Goal: Task Accomplishment & Management: Manage account settings

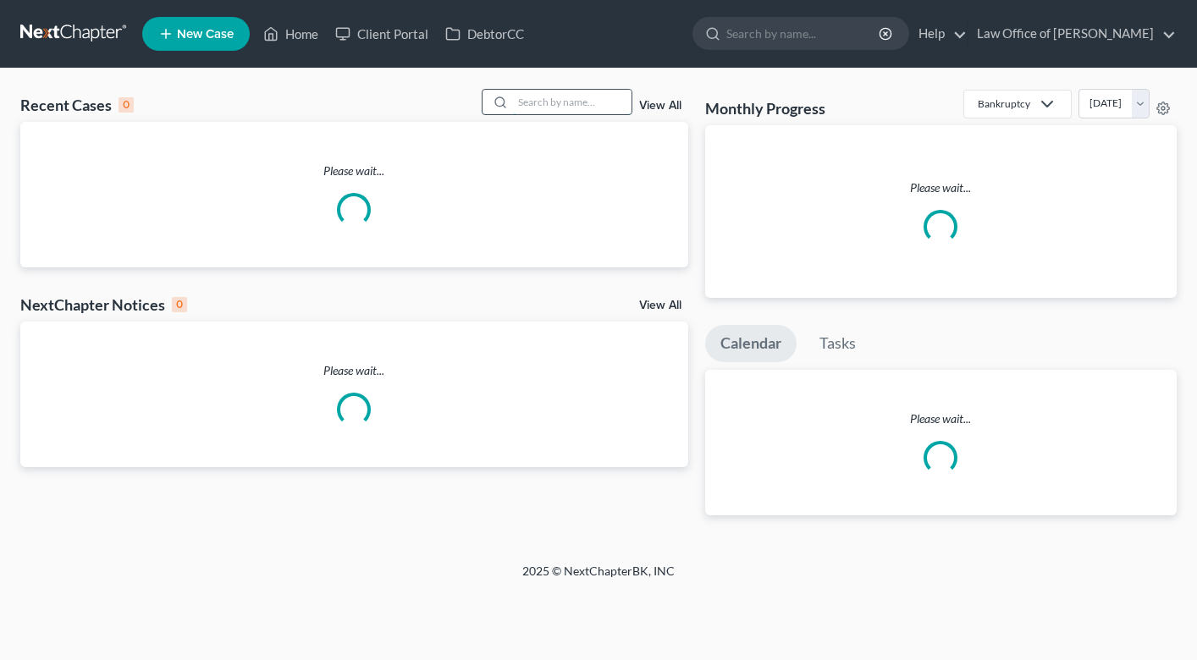
click at [555, 96] on input "search" at bounding box center [572, 102] width 118 height 25
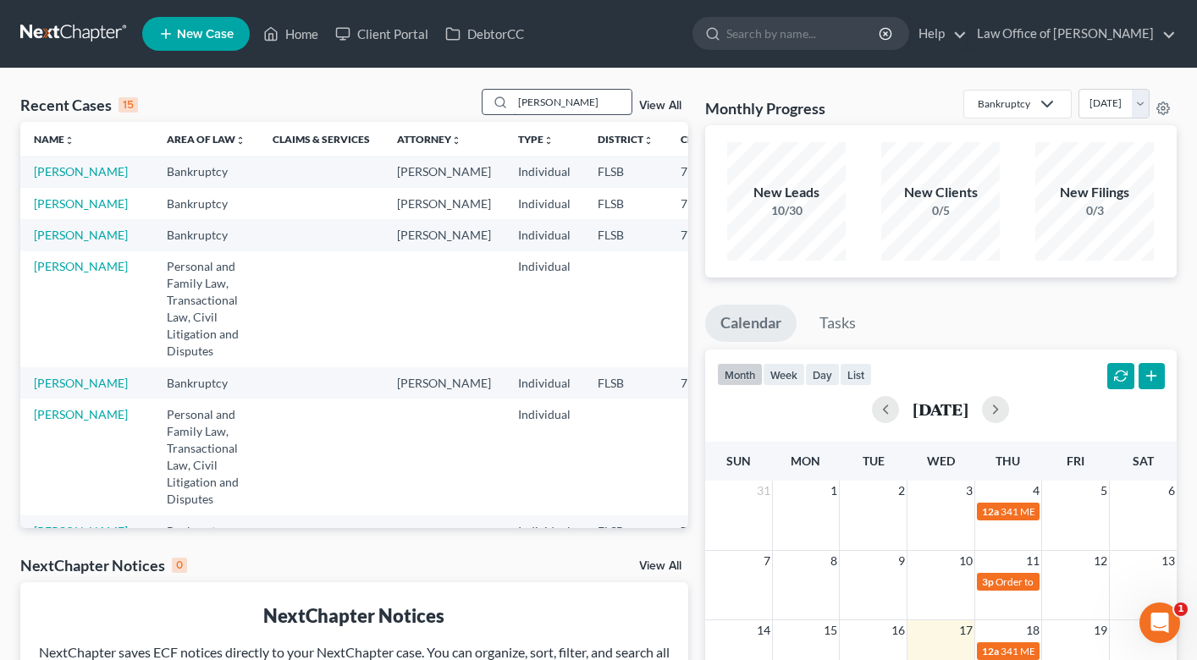
type input "[PERSON_NAME]"
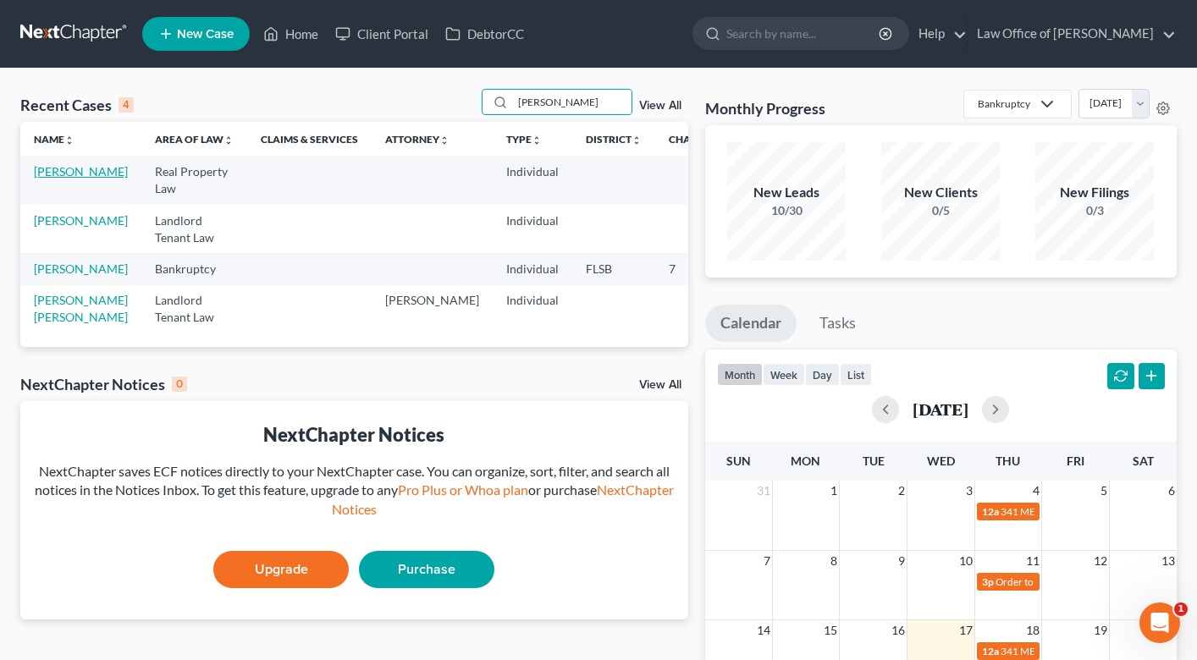
click at [46, 179] on link "[PERSON_NAME]" at bounding box center [81, 171] width 94 height 14
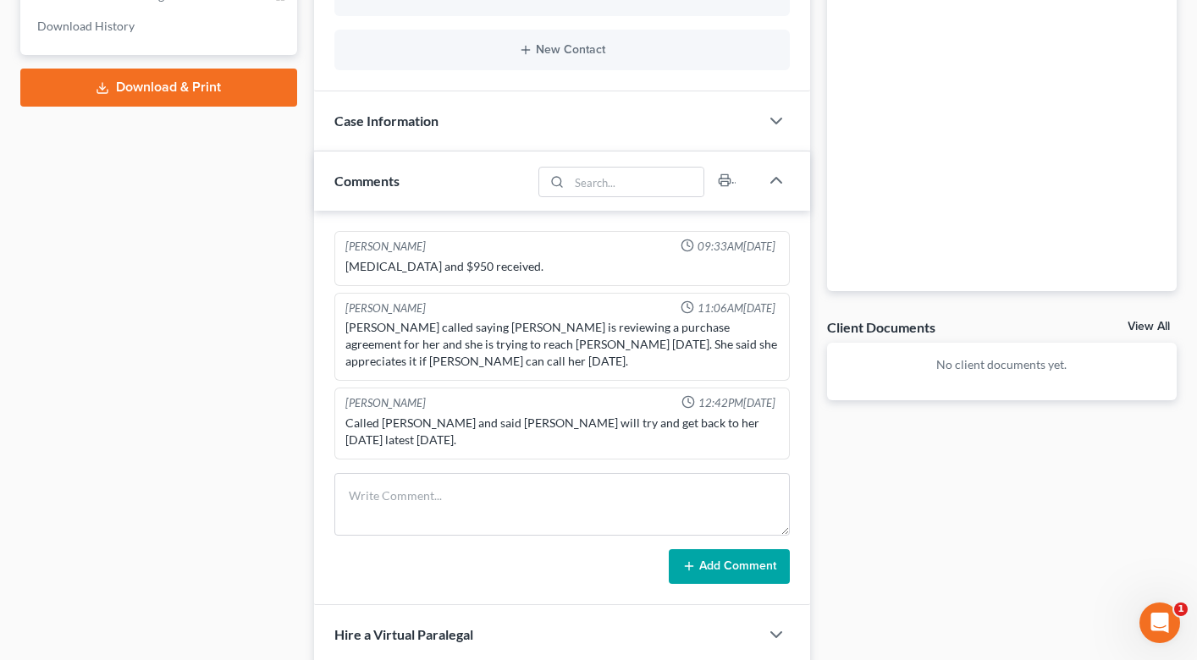
scroll to position [335, 0]
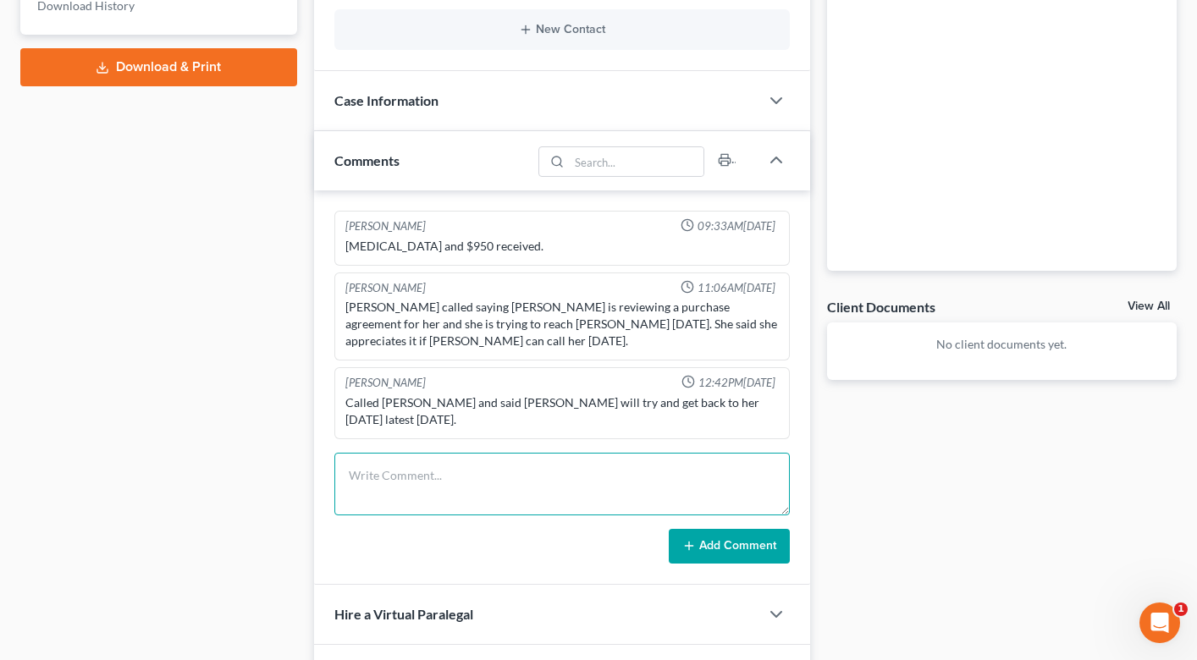
click at [434, 471] on textarea at bounding box center [561, 484] width 455 height 63
click at [657, 459] on textarea "I asked as one last final review for the recent note and mortagge to review. se…" at bounding box center [561, 484] width 455 height 63
type textarea "I asked as one last final review for the recent note and mortgage to review. se…"
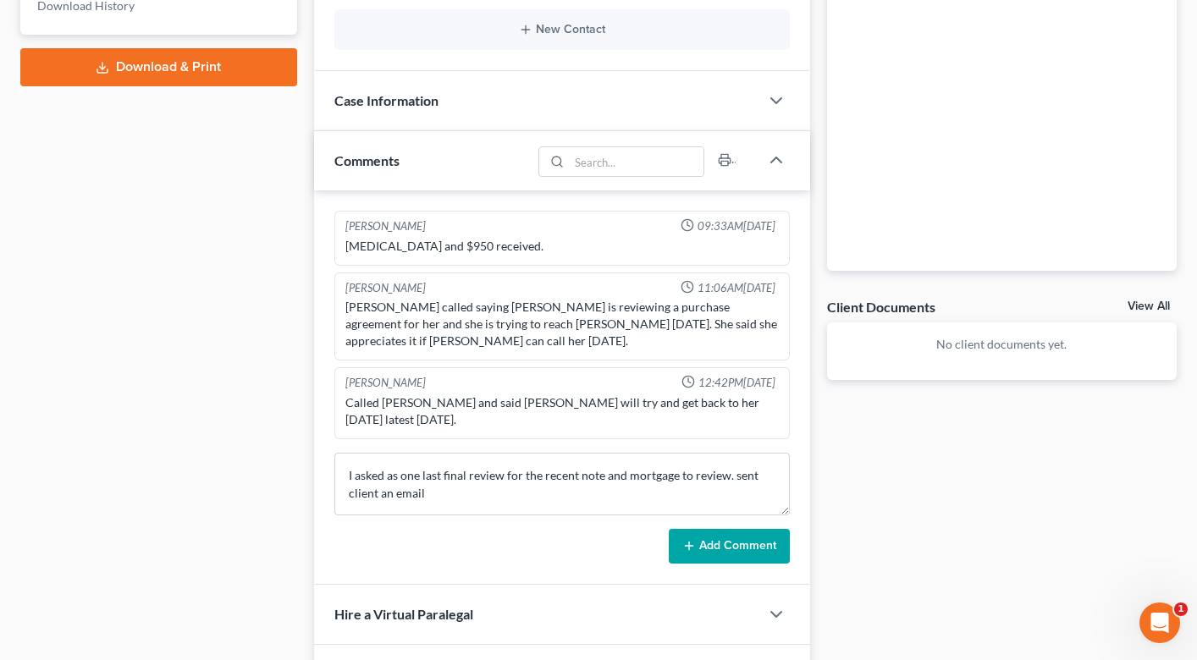
click at [744, 545] on button "Add Comment" at bounding box center [729, 547] width 121 height 36
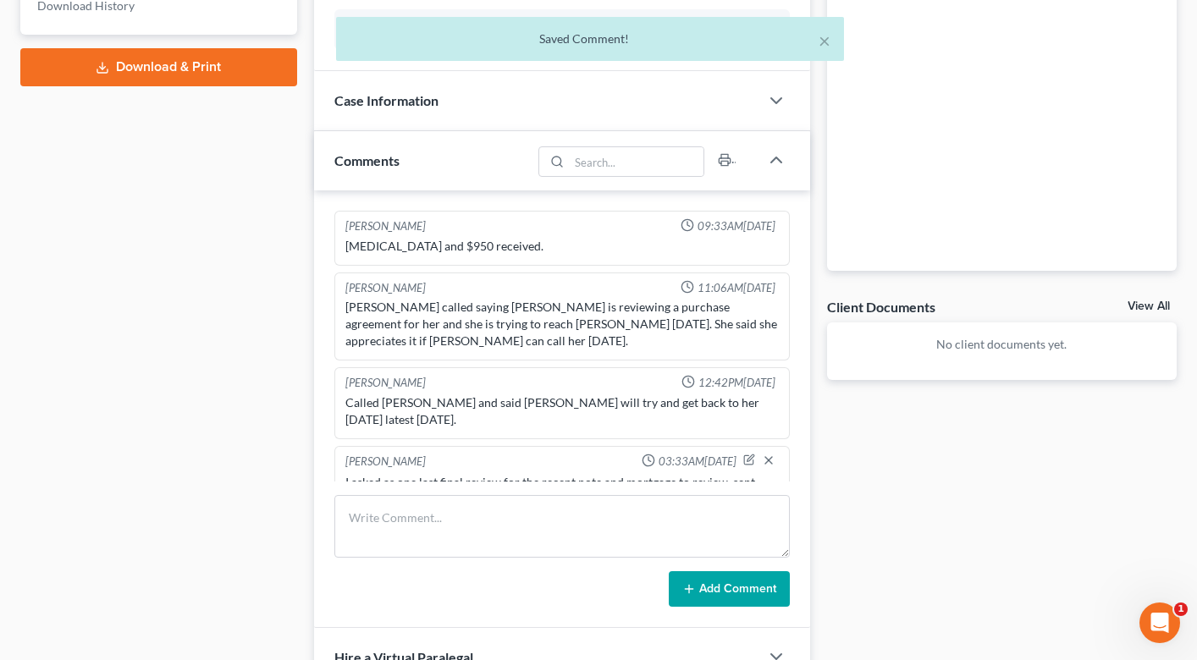
scroll to position [0, 0]
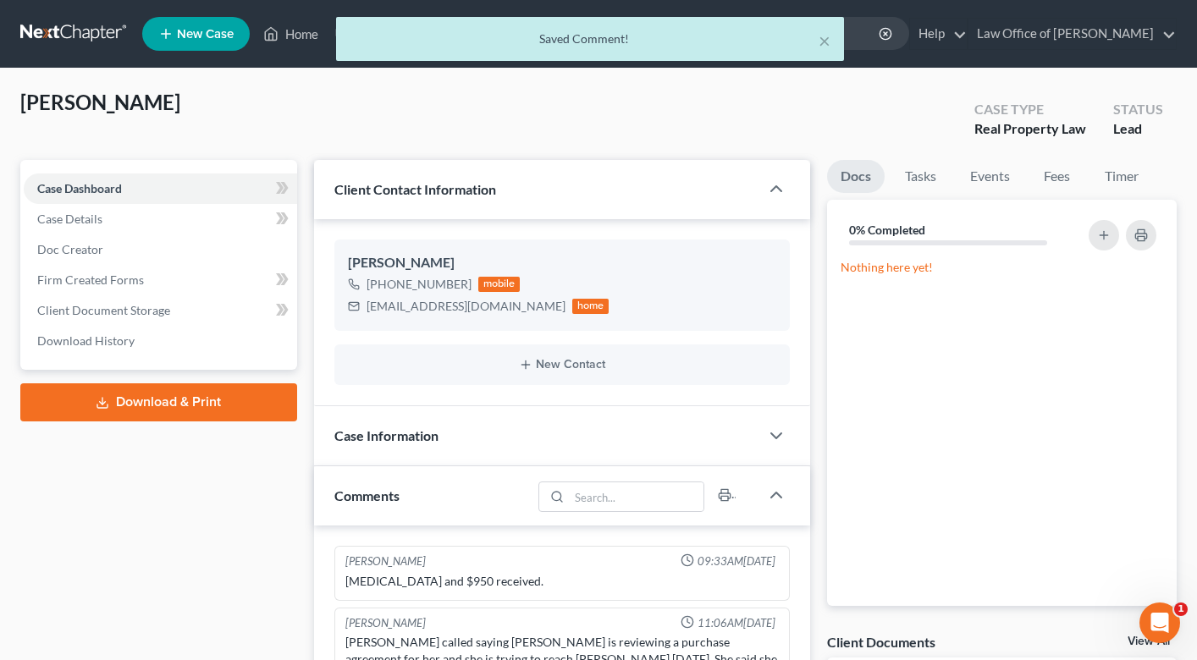
click at [297, 32] on div "× Saved Comment!" at bounding box center [590, 43] width 1197 height 52
click at [273, 36] on div "× Saved Comment!" at bounding box center [590, 43] width 1197 height 52
click at [820, 41] on button "×" at bounding box center [824, 40] width 12 height 20
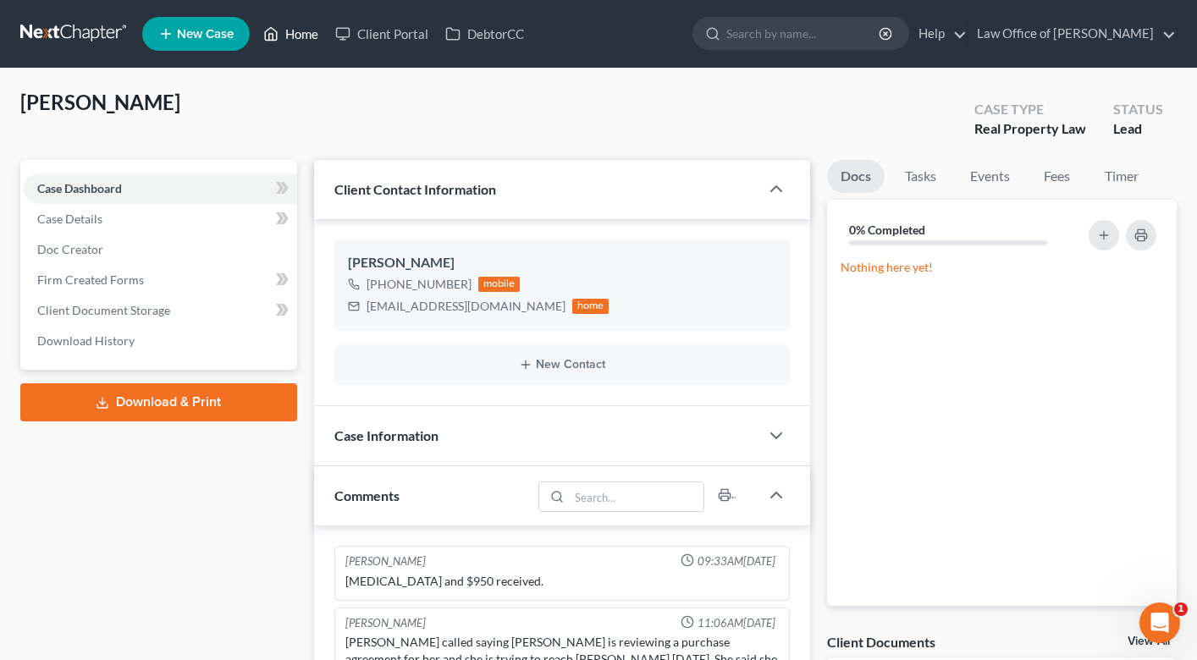
click at [294, 28] on link "Home" at bounding box center [291, 34] width 72 height 30
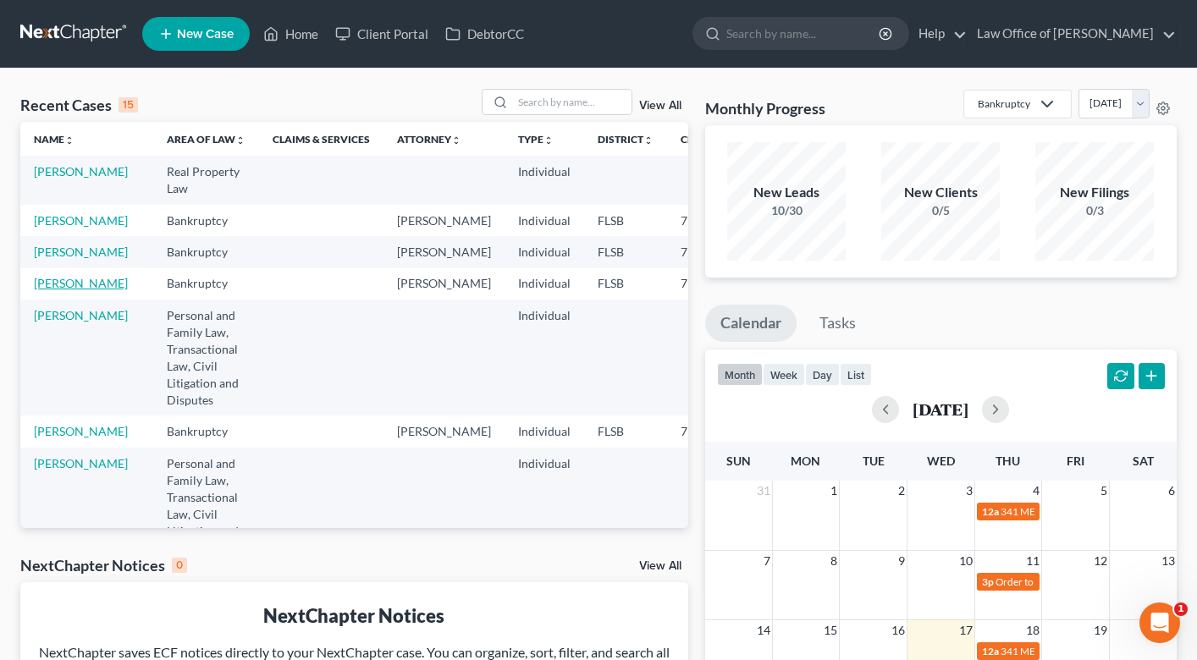
click at [71, 290] on link "[PERSON_NAME]" at bounding box center [81, 283] width 94 height 14
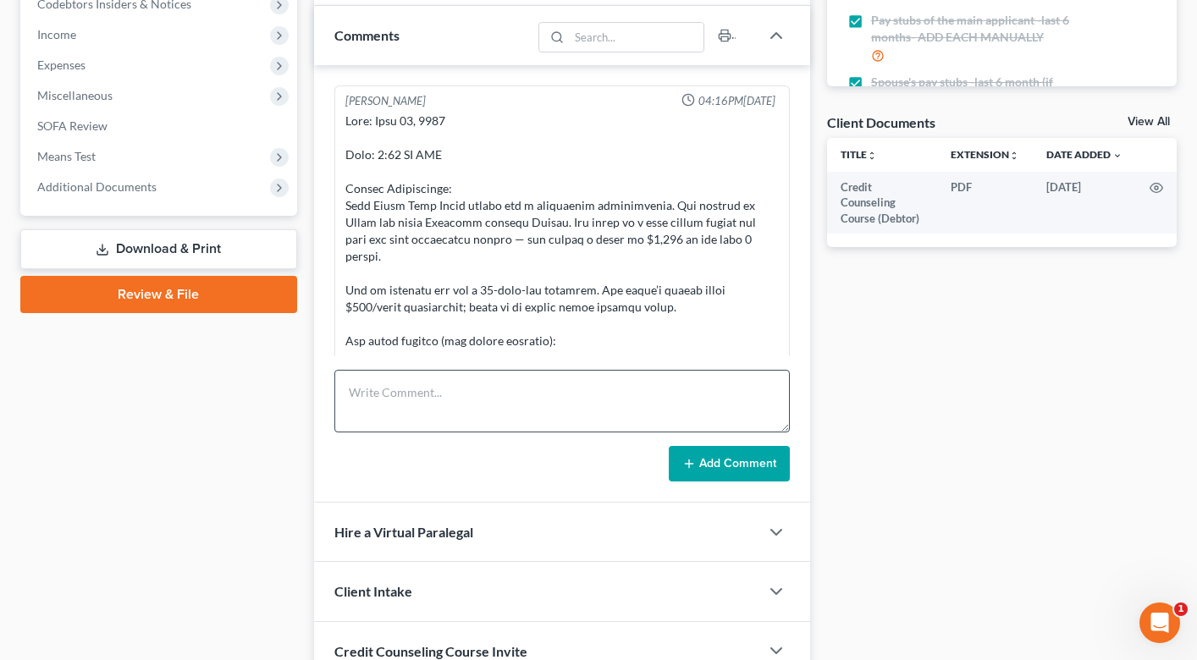
scroll to position [15238, 0]
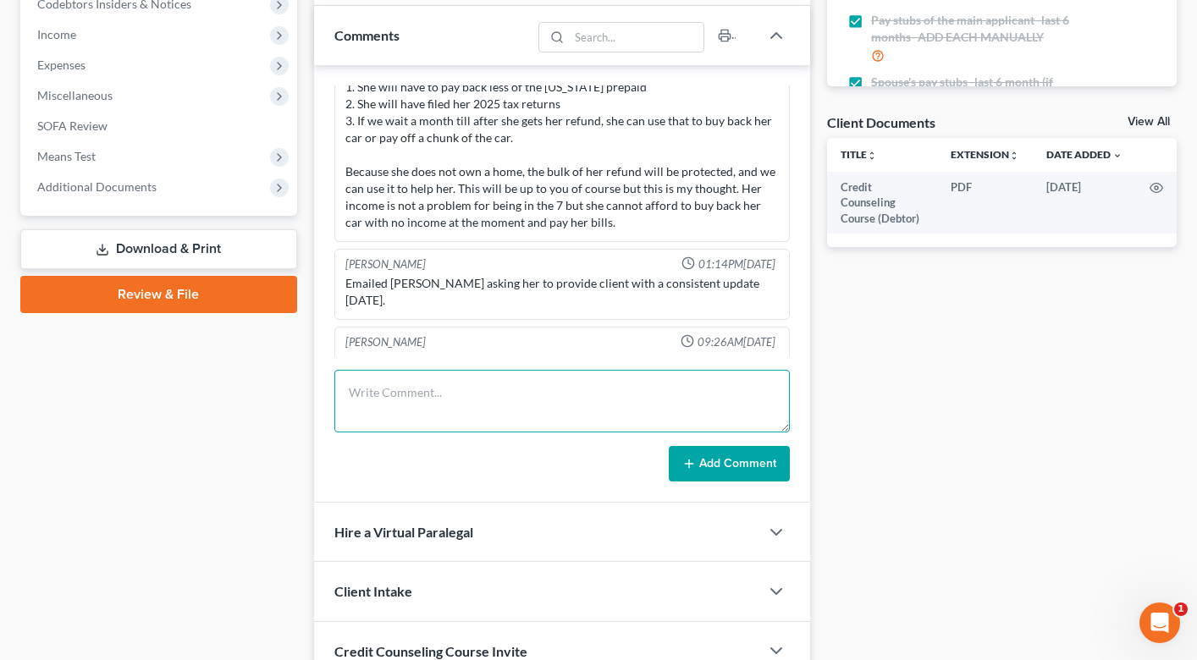
click at [412, 405] on textarea at bounding box center [561, 401] width 455 height 63
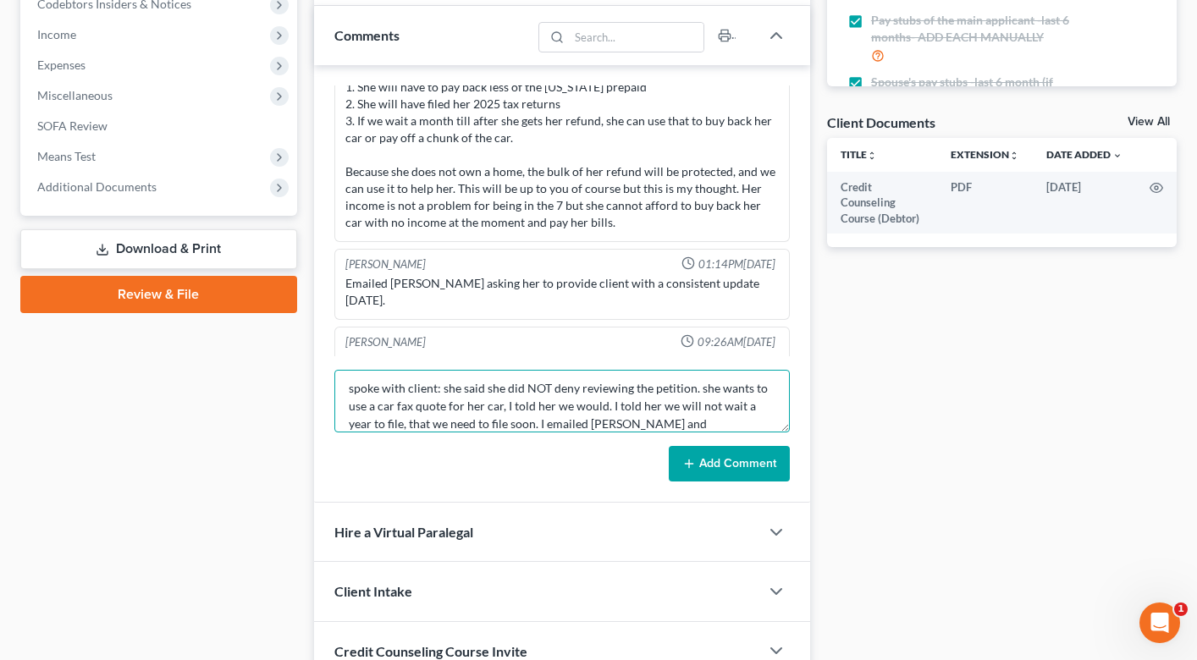
scroll to position [22, 0]
click at [439, 421] on textarea "spoke with client: she said she did NOT deny reviewing the petition. she wants …" at bounding box center [561, 401] width 455 height 63
type textarea "spoke with client: she said she did NOT deny reviewing the petition. she wants …"
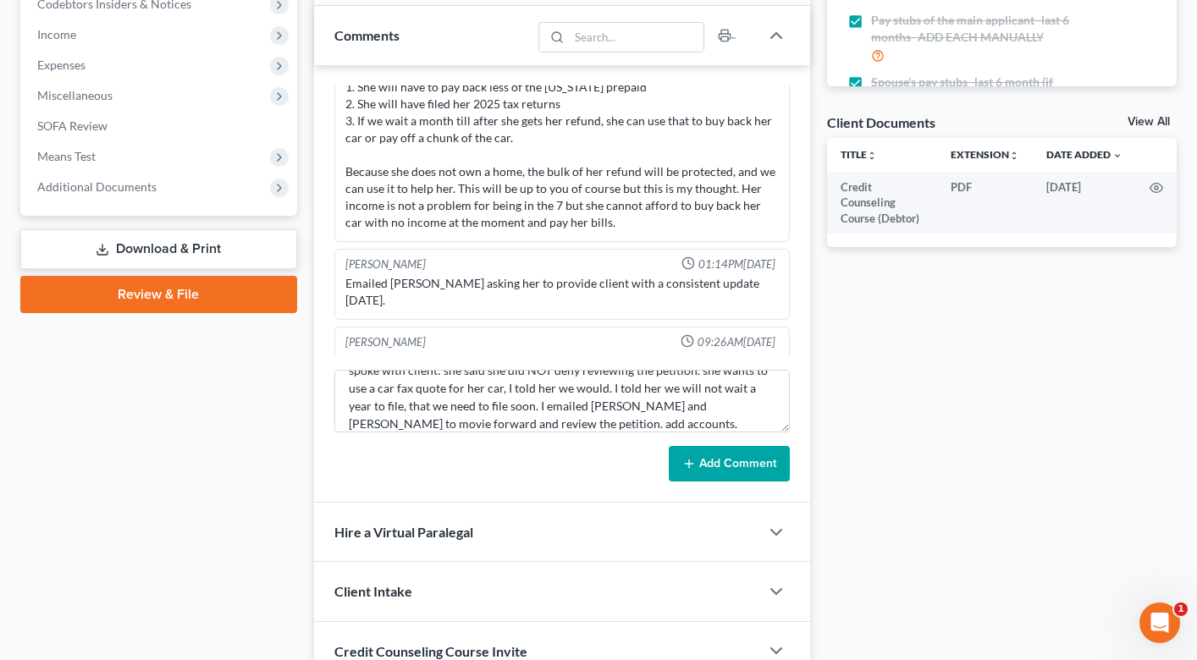
click at [727, 455] on button "Add Comment" at bounding box center [729, 464] width 121 height 36
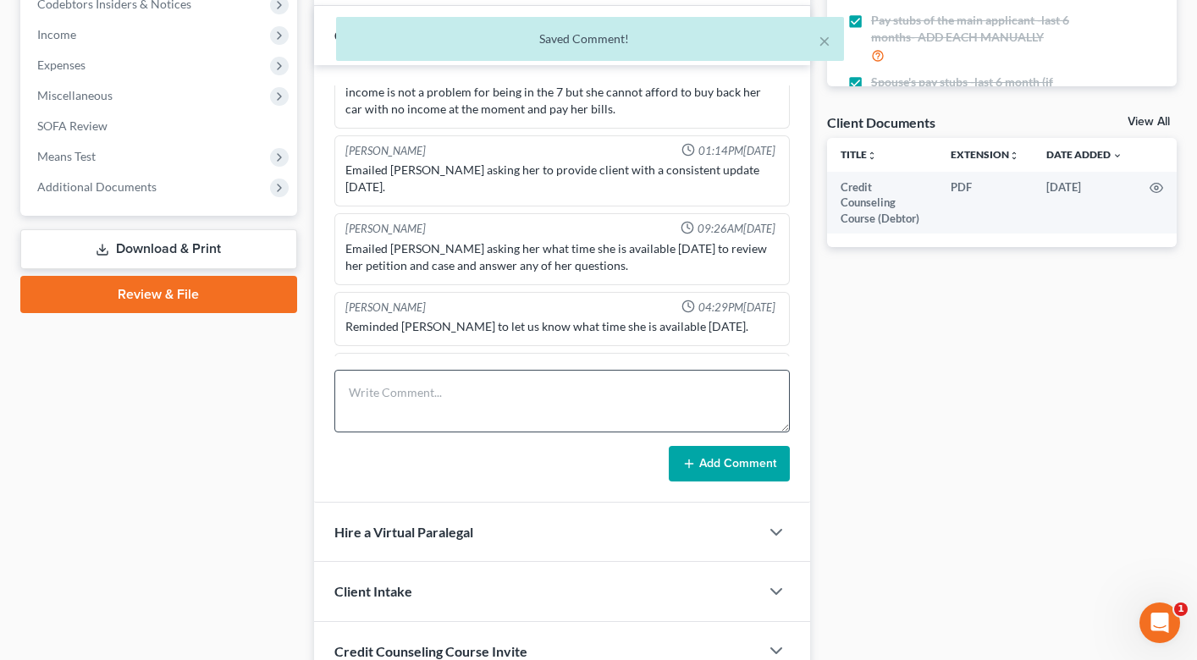
scroll to position [0, 0]
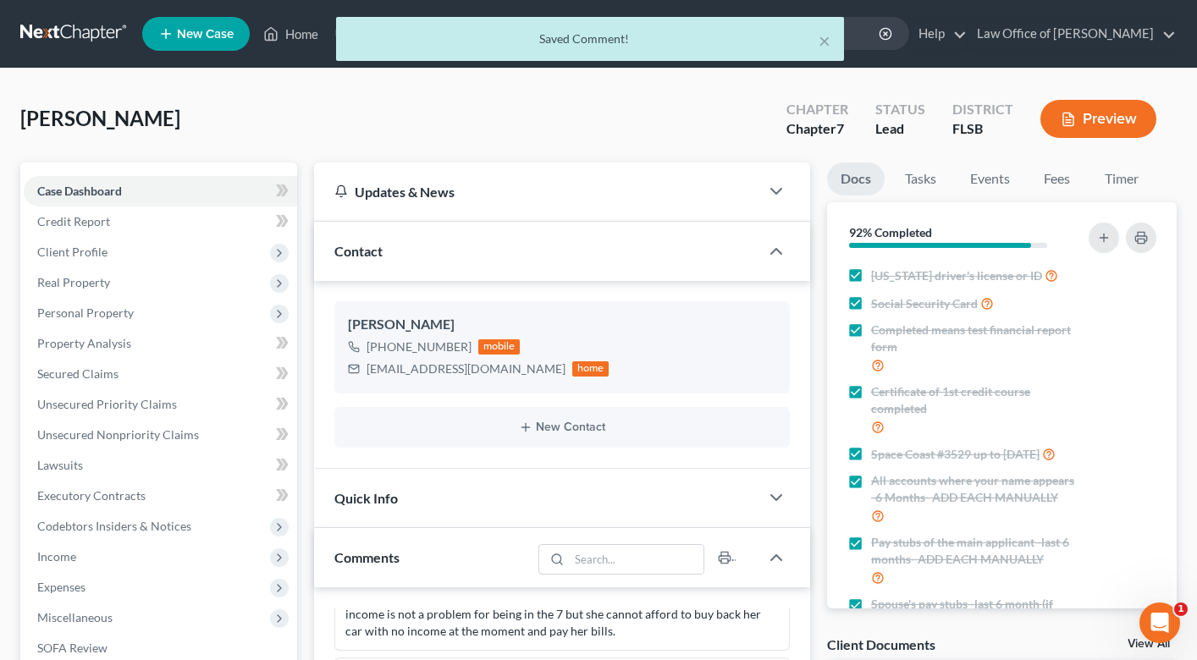
click at [298, 41] on div "× Saved Comment!" at bounding box center [590, 43] width 1197 height 52
click at [298, 36] on div "× Saved Comment!" at bounding box center [590, 43] width 1197 height 52
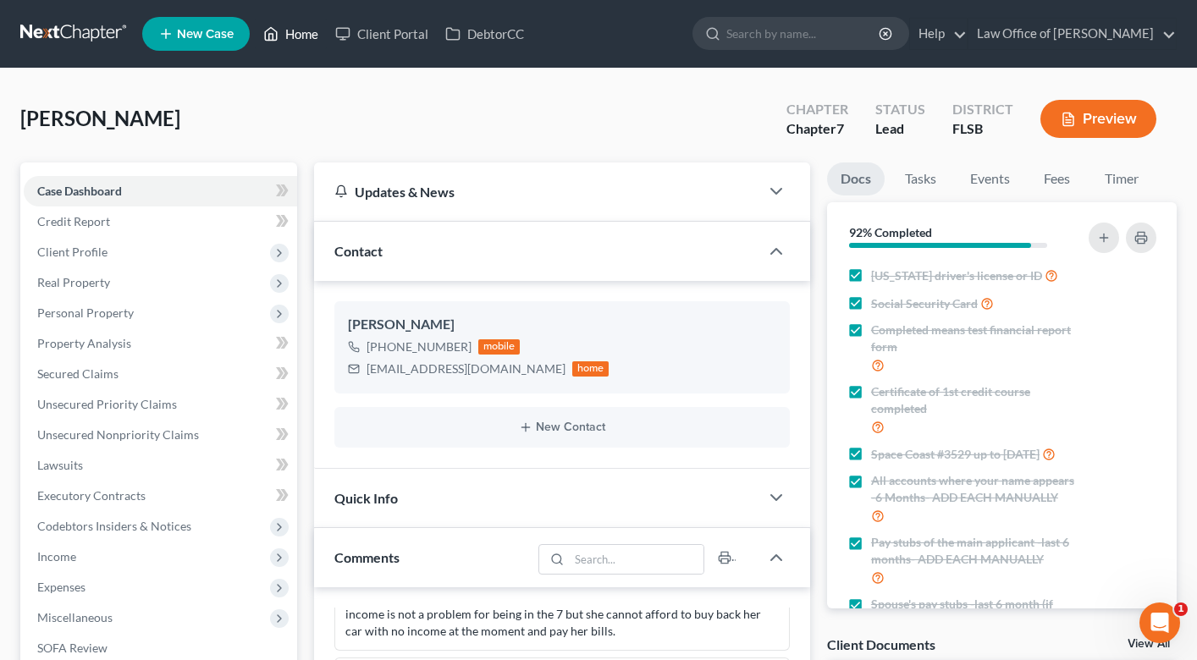
click at [295, 30] on link "Home" at bounding box center [291, 34] width 72 height 30
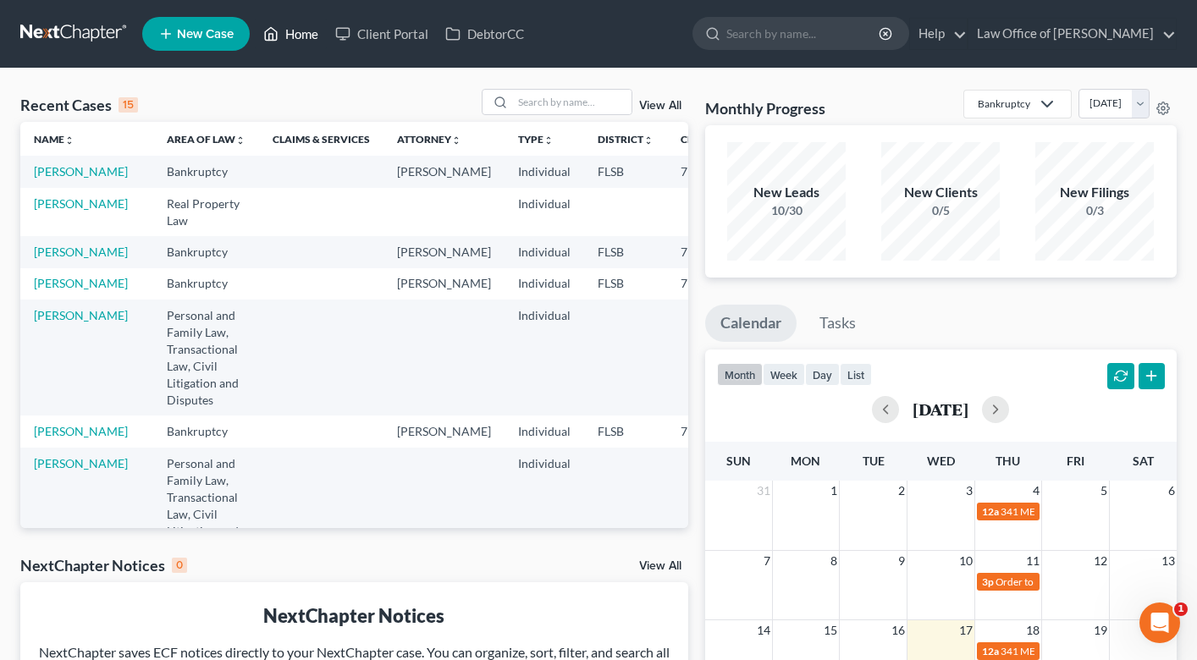
scroll to position [112, 0]
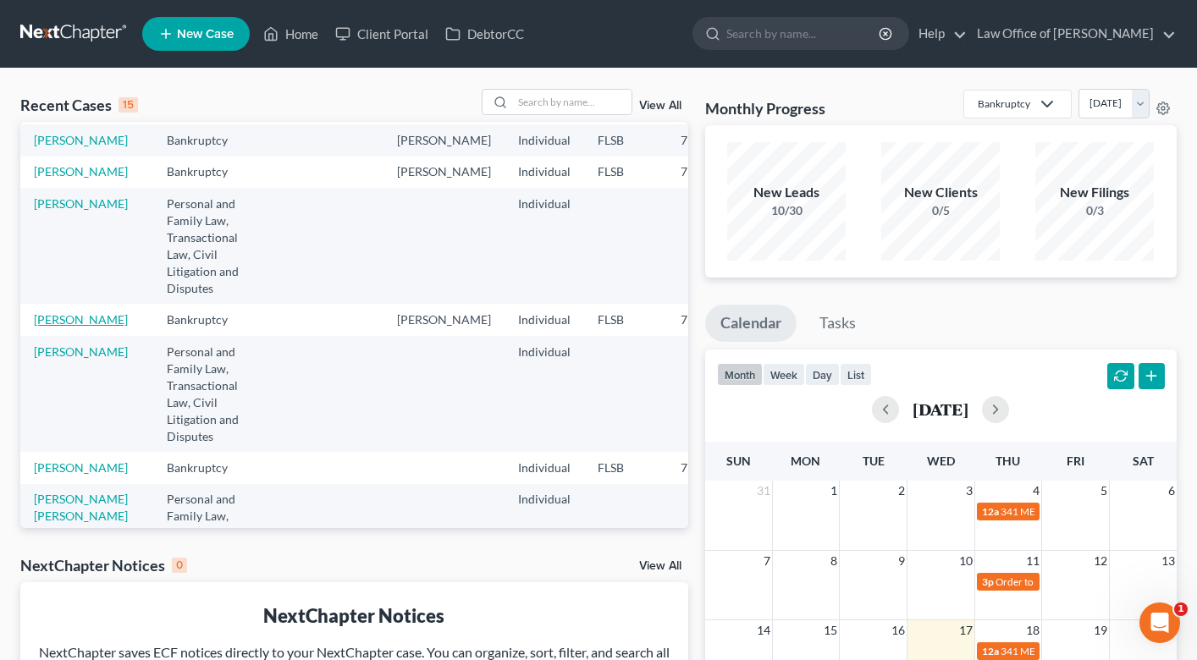
click at [57, 327] on link "[PERSON_NAME]" at bounding box center [81, 319] width 94 height 14
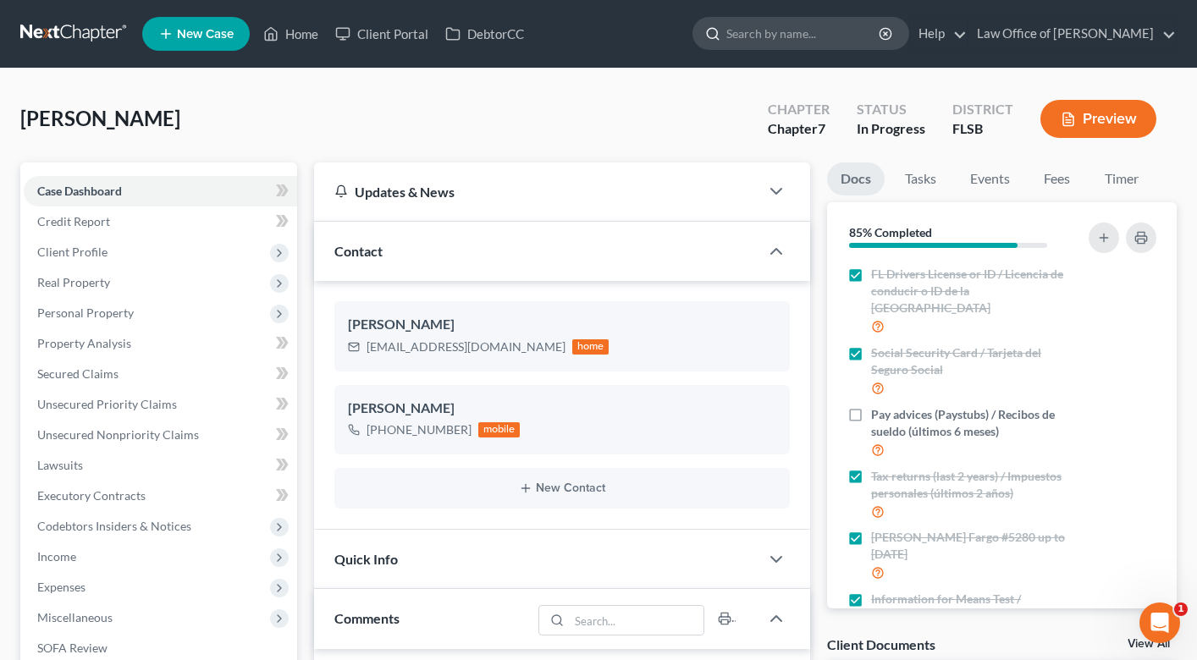
click at [785, 31] on input "search" at bounding box center [803, 33] width 155 height 31
type input "[PERSON_NAME]"
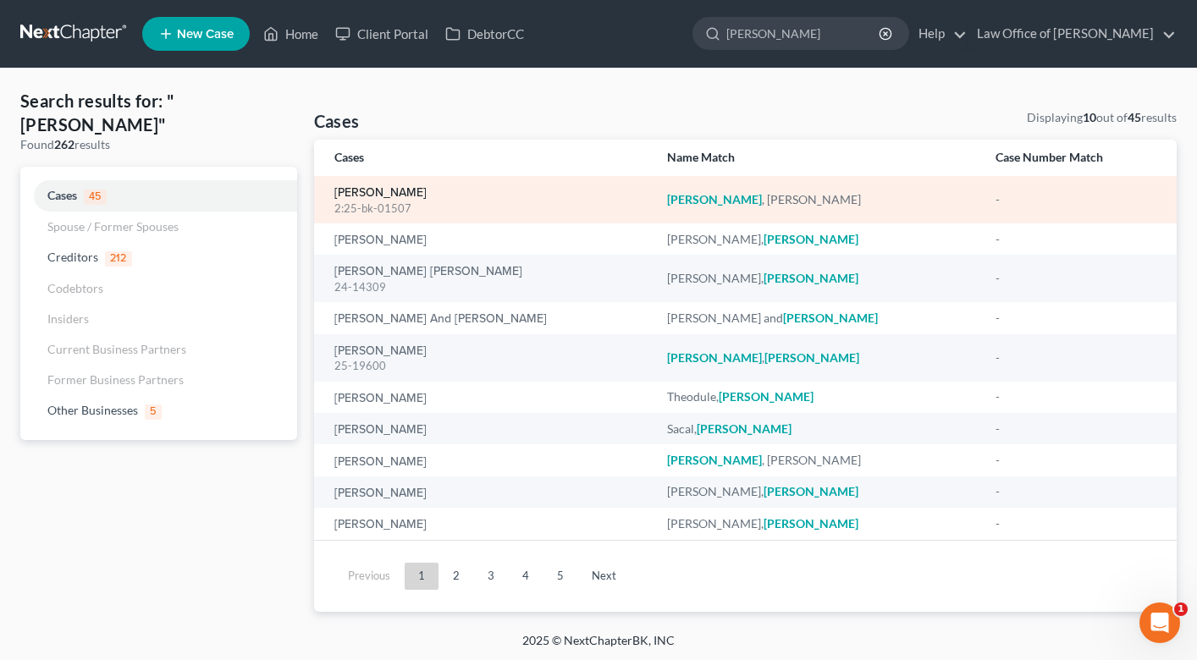
click at [406, 194] on link "[PERSON_NAME]" at bounding box center [380, 193] width 92 height 12
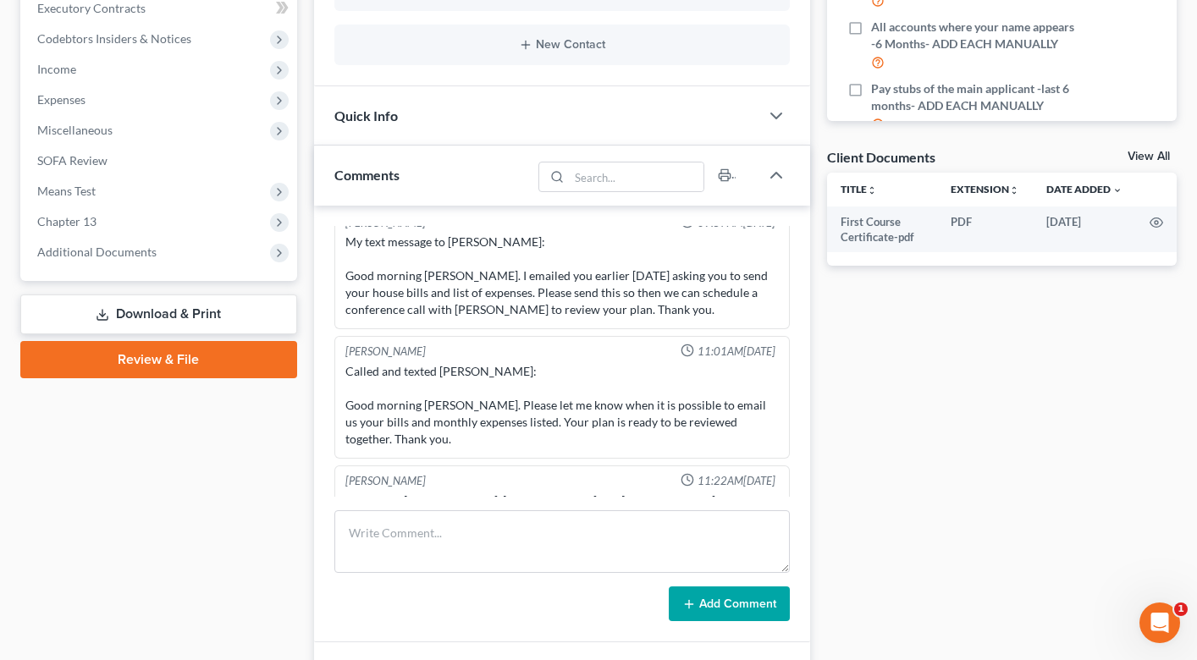
scroll to position [488, 0]
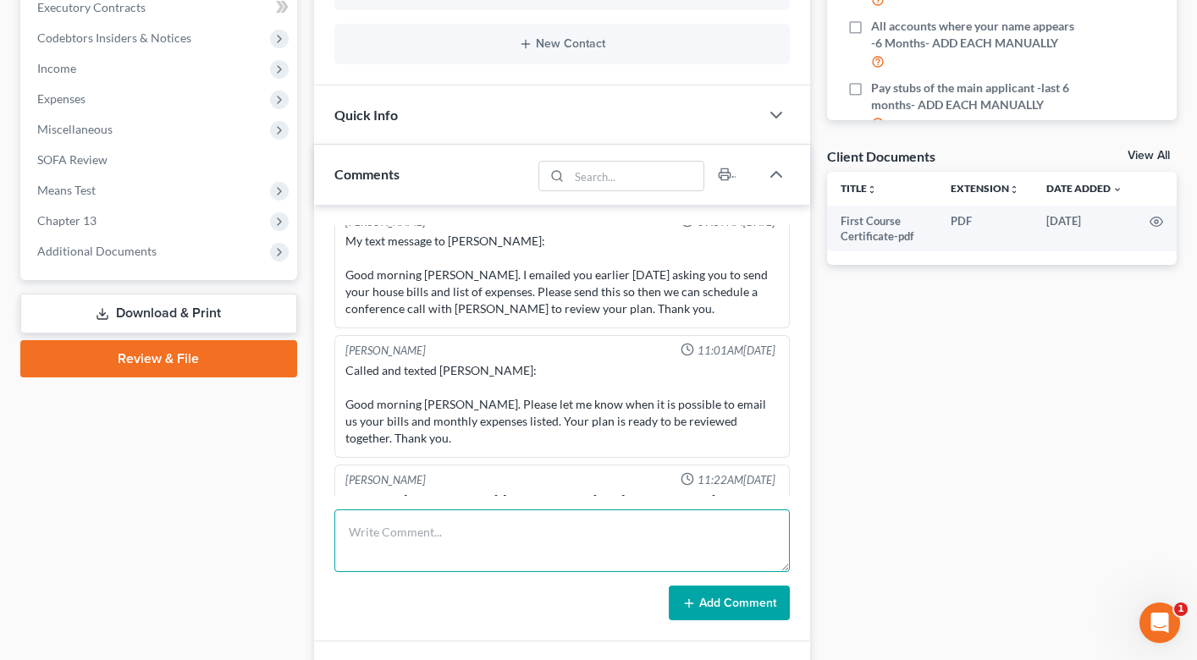
click at [421, 544] on textarea at bounding box center [561, 540] width 455 height 63
click at [387, 531] on textarea "Deadlien for payment and amended plan is [DATE]. He needs to reply by [DATE]." at bounding box center [561, 540] width 455 height 63
type textarea "Deadline for payment and amended plan is [DATE]. He needs to reply by [DATE]."
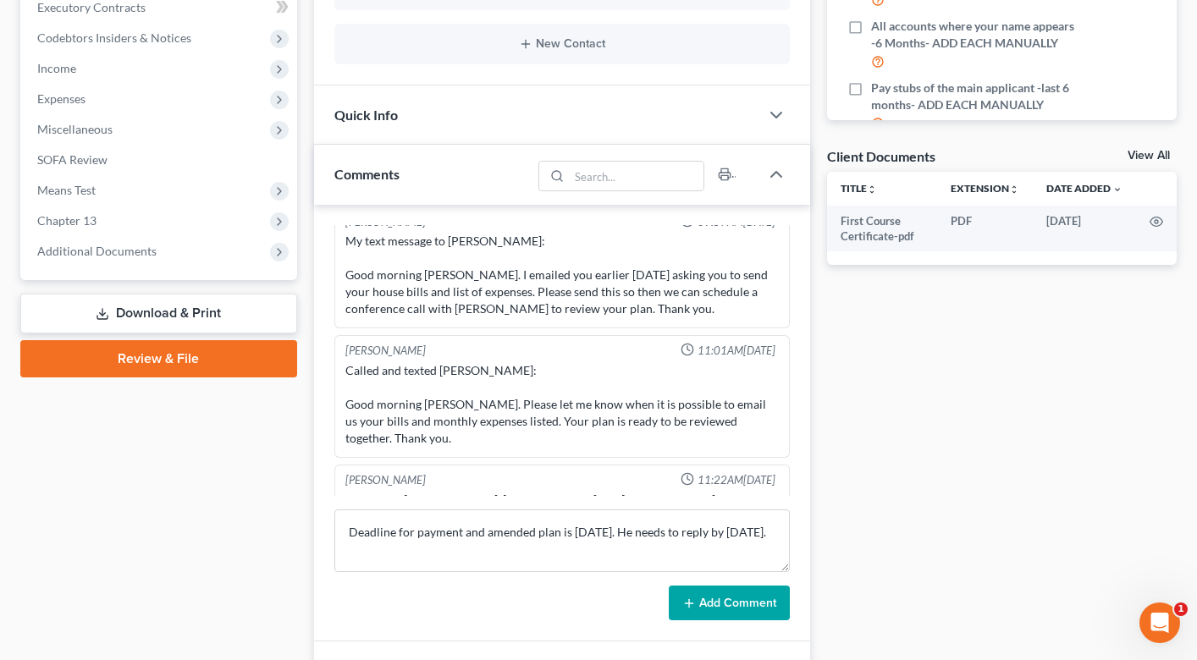
click at [749, 613] on button "Add Comment" at bounding box center [729, 604] width 121 height 36
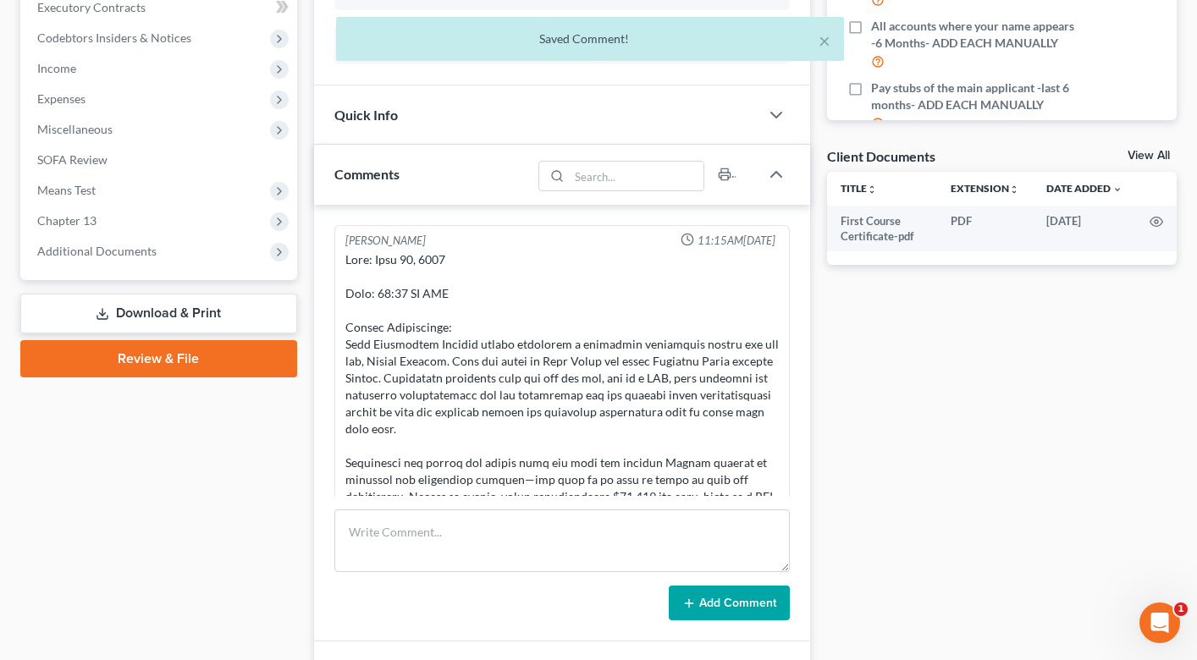
scroll to position [0, 0]
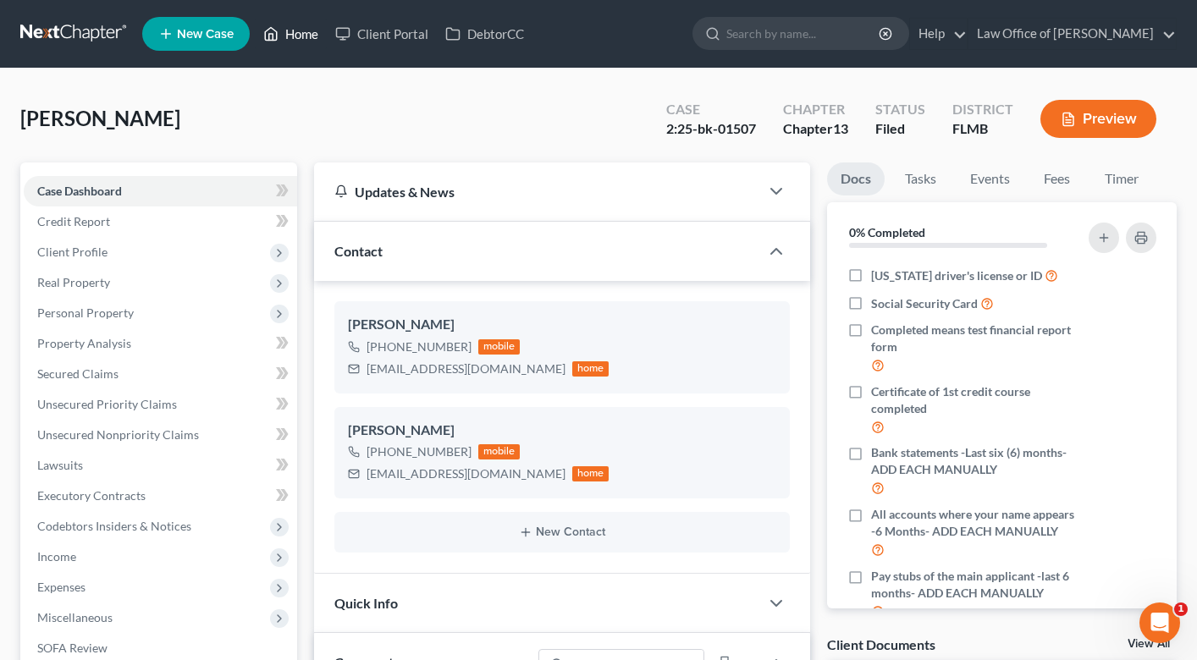
click at [294, 28] on link "Home" at bounding box center [291, 34] width 72 height 30
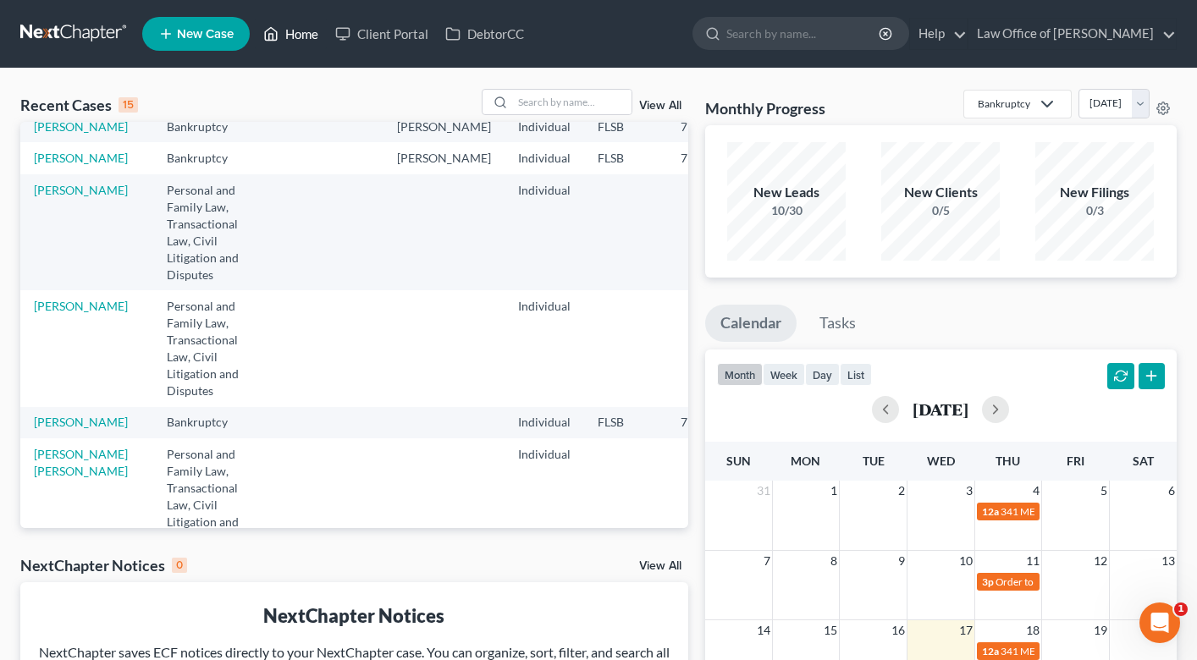
scroll to position [206, 0]
click at [44, 196] on link "[PERSON_NAME]" at bounding box center [81, 189] width 94 height 14
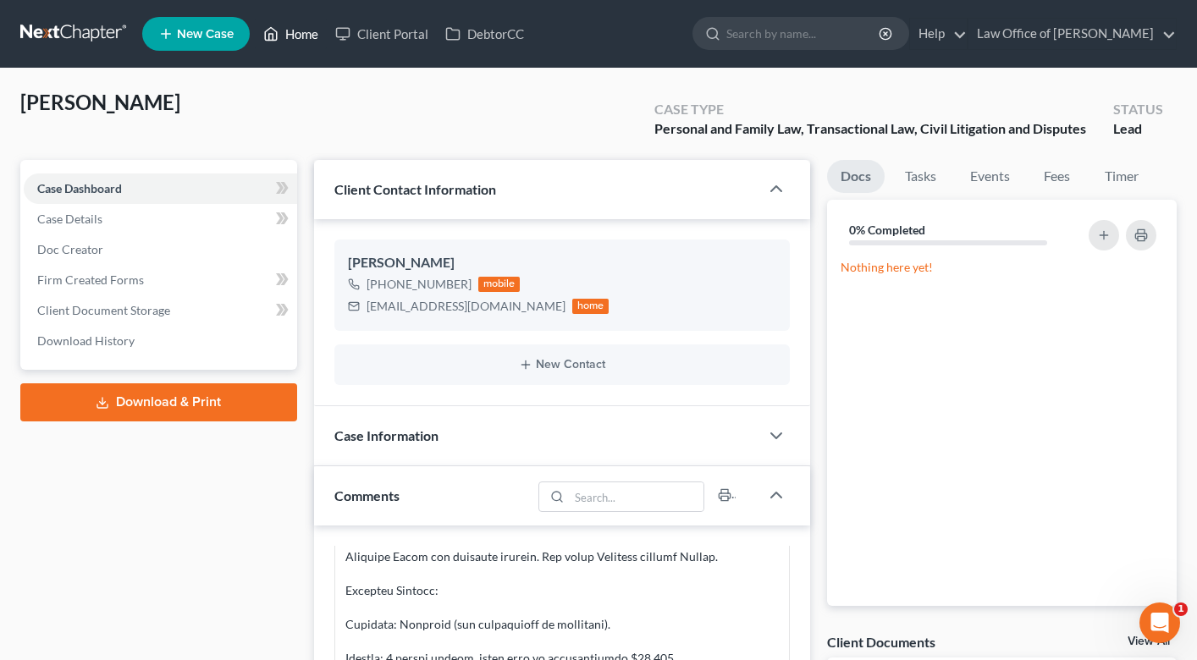
click at [304, 32] on link "Home" at bounding box center [291, 34] width 72 height 30
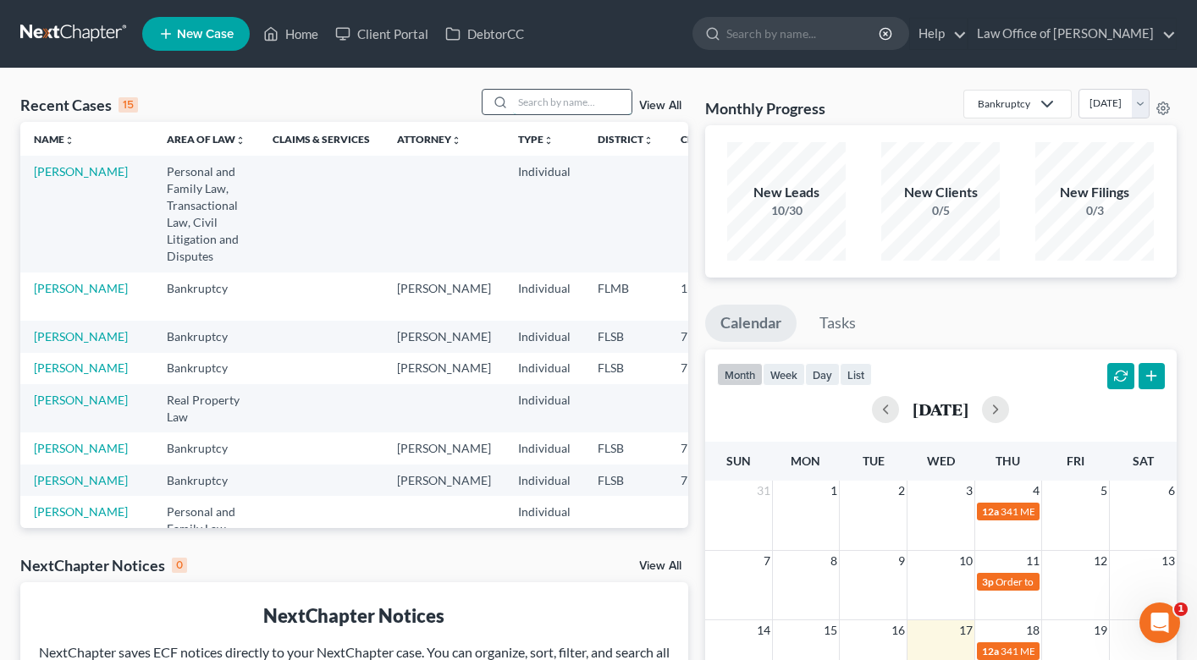
click at [561, 100] on input "search" at bounding box center [572, 102] width 118 height 25
type input "[PERSON_NAME]"
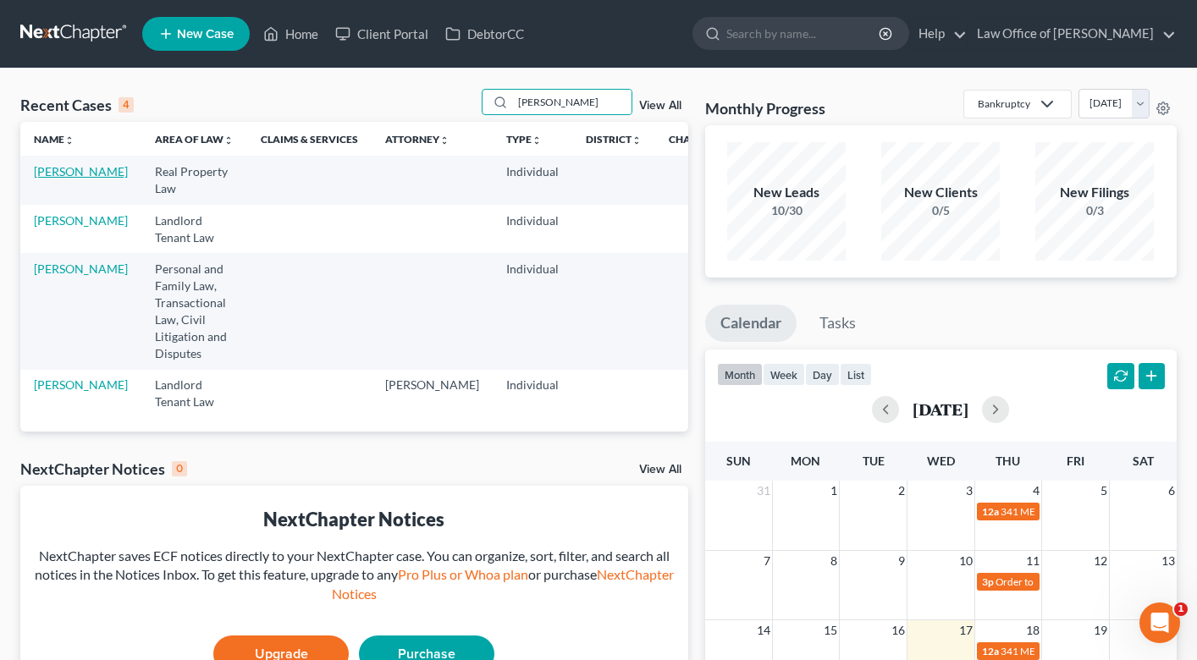
click at [40, 179] on link "[PERSON_NAME]" at bounding box center [81, 171] width 94 height 14
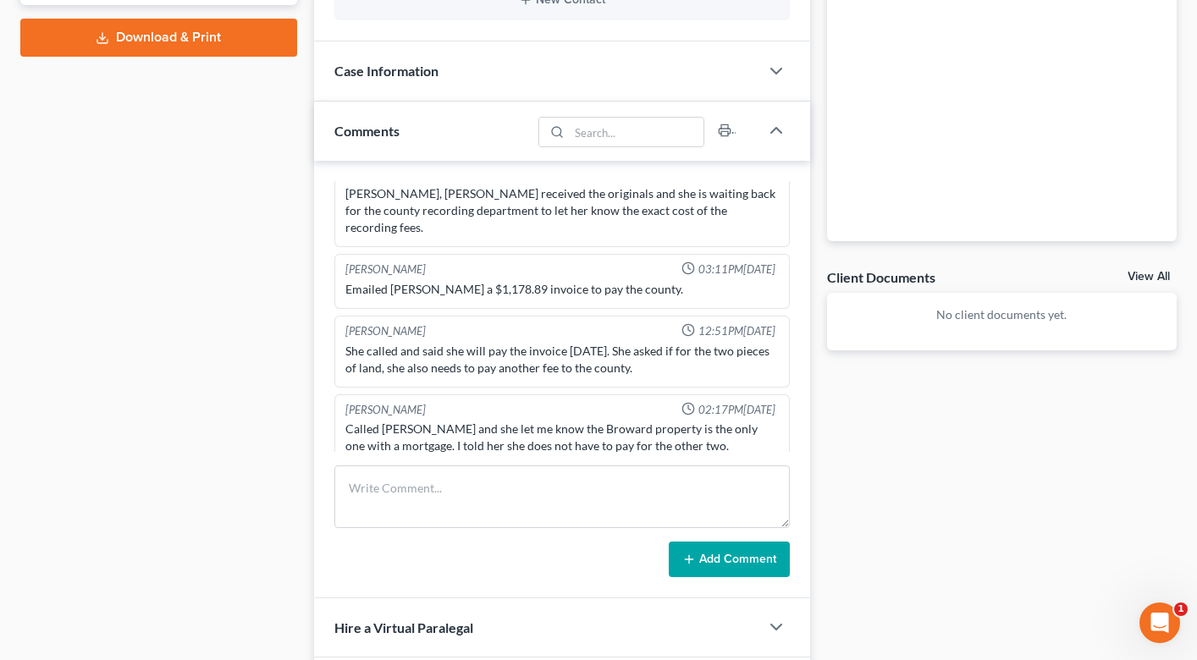
scroll to position [1871, 0]
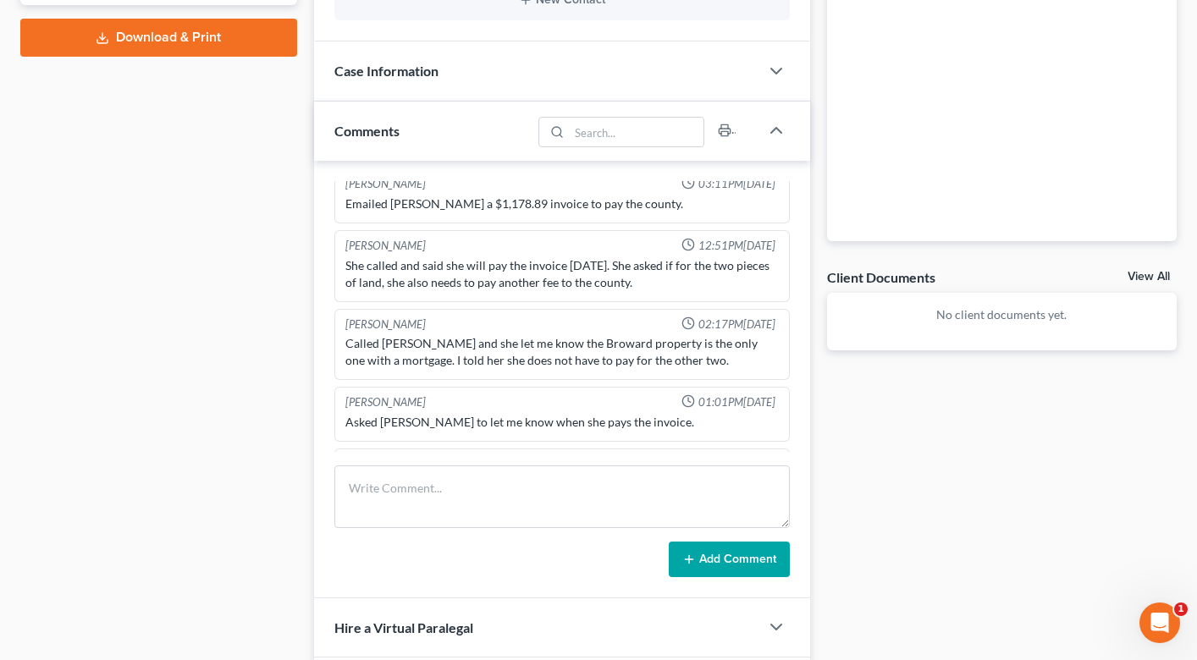
drag, startPoint x: 480, startPoint y: 433, endPoint x: 427, endPoint y: 433, distance: 52.5
click at [427, 475] on div "[PERSON_NAME] paid the $1,178.89 invoice." at bounding box center [561, 483] width 433 height 17
copy div "$1,178.89"
